Goal: Information Seeking & Learning: Check status

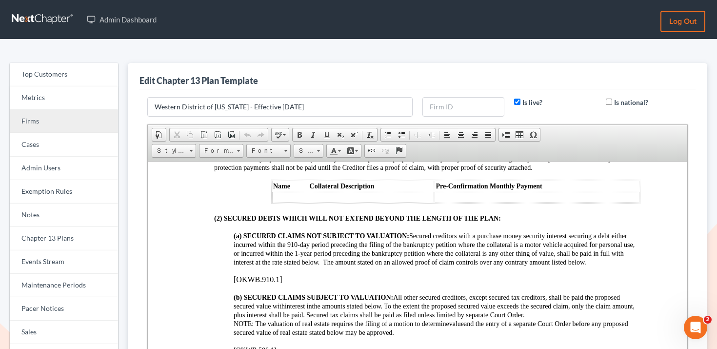
click at [58, 123] on link "Firms" at bounding box center [64, 121] width 108 height 23
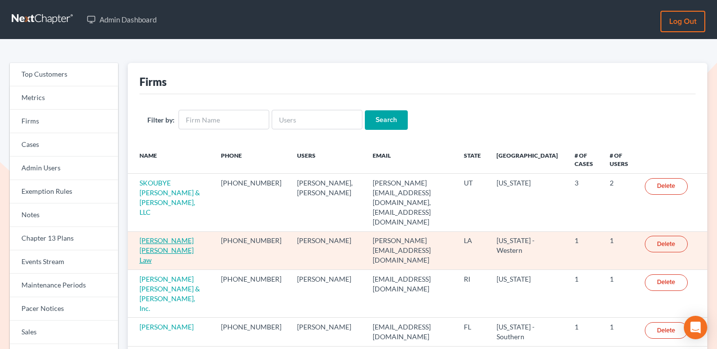
click at [164, 236] on link "E. Orum Young Law" at bounding box center [166, 250] width 54 height 28
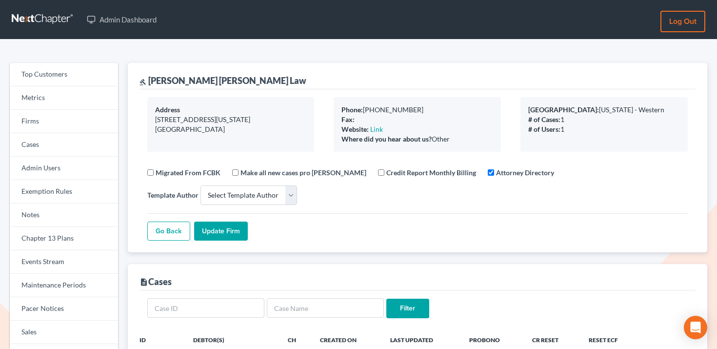
select select
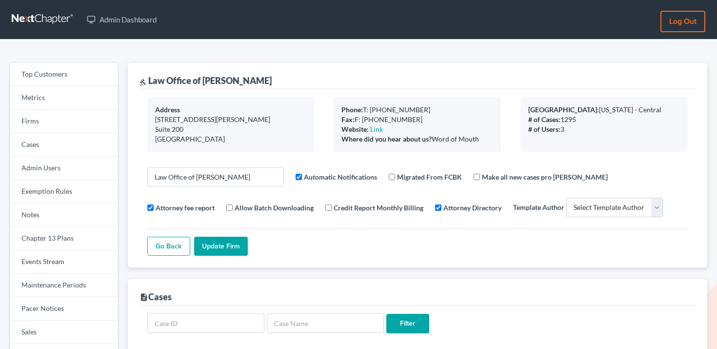
select select
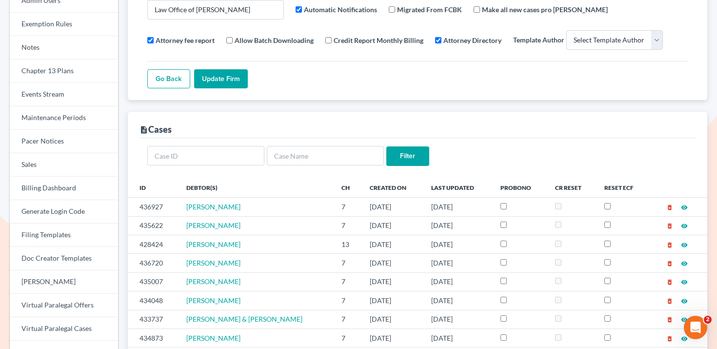
scroll to position [161, 0]
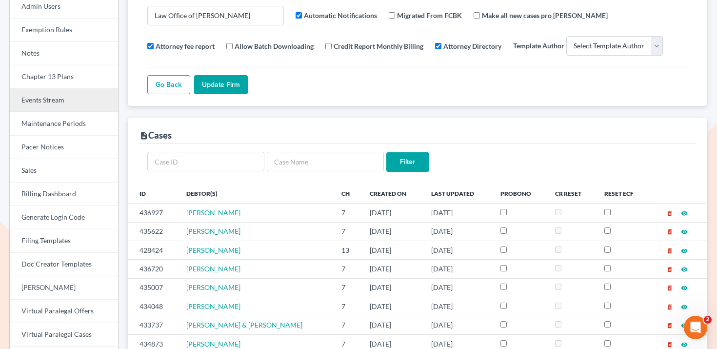
click at [74, 98] on link "Events Stream" at bounding box center [64, 100] width 108 height 23
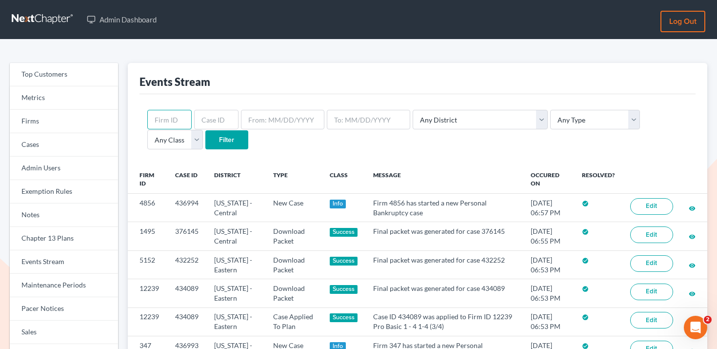
click at [179, 117] on input "text" at bounding box center [169, 120] width 44 height 20
paste input "1825"
type input "1825"
click at [205, 136] on input "Filter" at bounding box center [226, 140] width 43 height 20
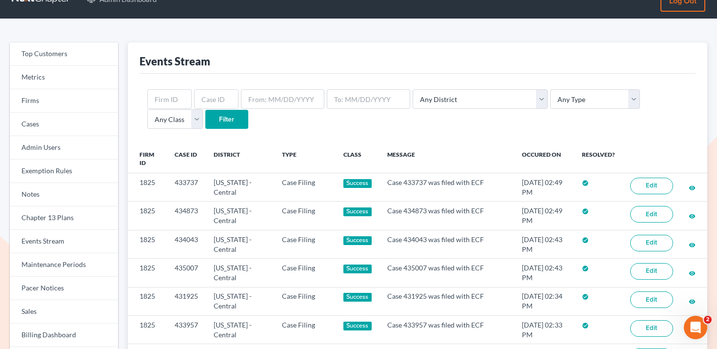
scroll to position [22, 0]
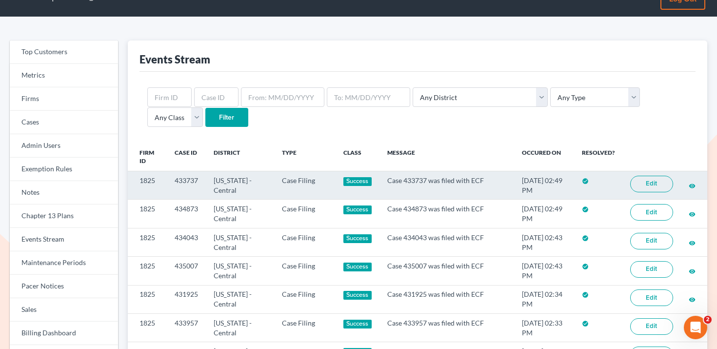
click at [653, 182] on link "Edit" at bounding box center [651, 184] width 43 height 17
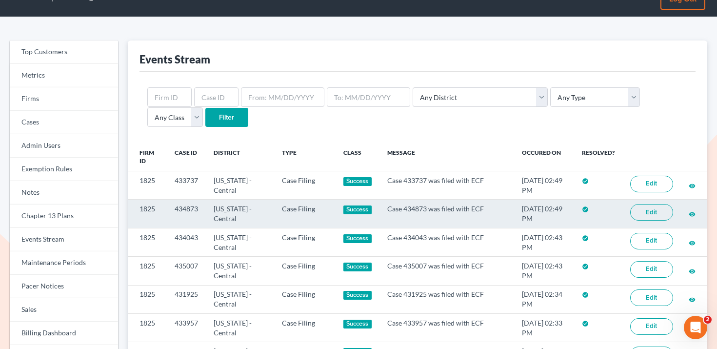
click at [655, 212] on link "Edit" at bounding box center [651, 212] width 43 height 17
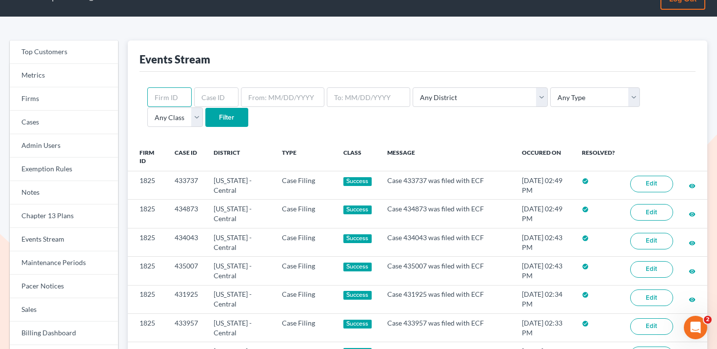
click at [181, 96] on input "text" at bounding box center [169, 97] width 44 height 20
paste input "1825"
type input "1825"
click at [568, 98] on select "Any Type Case Applied To Plan Case Archive Case Duplicate Case Filing Chapter 1…" at bounding box center [595, 97] width 90 height 20
select select "case_filing"
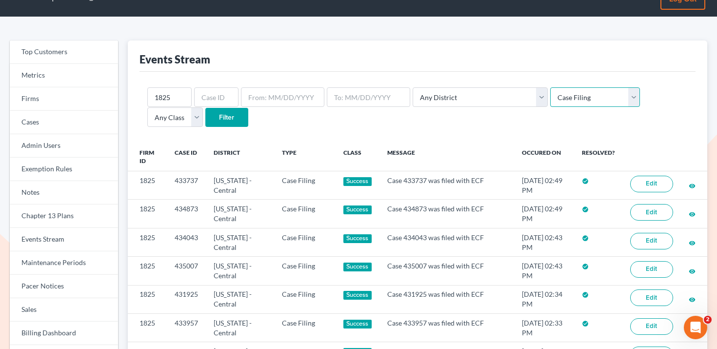
click at [550, 87] on select "Any Type Case Applied To Plan Case Archive Case Duplicate Case Filing Chapter 1…" at bounding box center [595, 97] width 90 height 20
click at [205, 119] on input "Filter" at bounding box center [226, 118] width 43 height 20
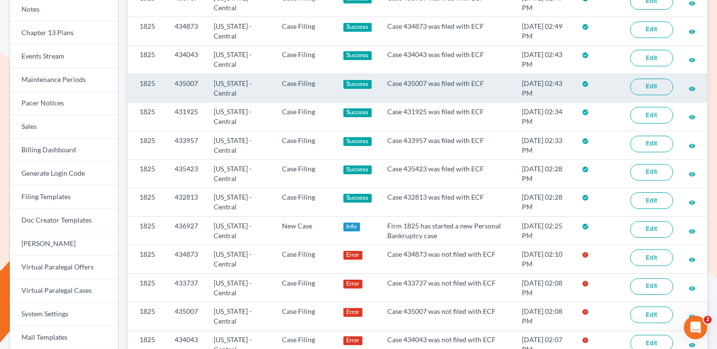
scroll to position [323, 0]
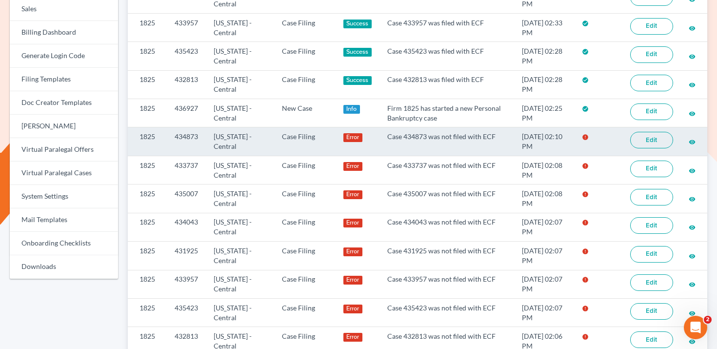
click at [665, 138] on link "Edit" at bounding box center [651, 140] width 43 height 17
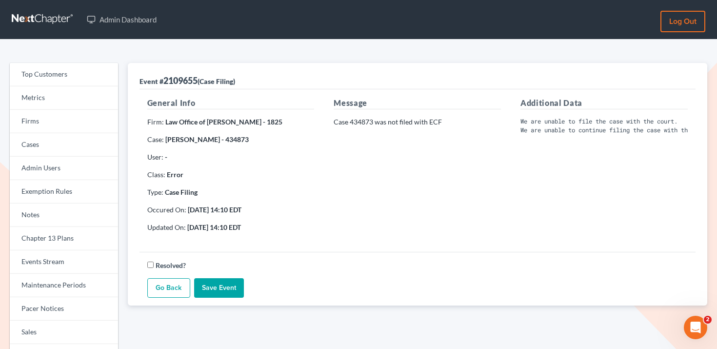
click at [521, 122] on pre "We are unable to file the case with the court. We are unable to continue filing…" at bounding box center [603, 125] width 167 height 17
copy pre "We are unable to file the case with the court."
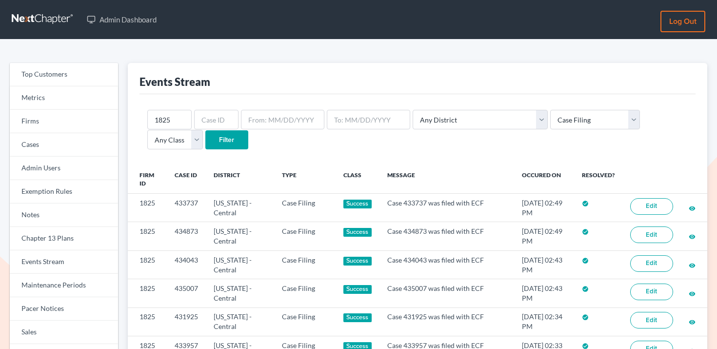
select select "case_filing"
